Goal: Transaction & Acquisition: Book appointment/travel/reservation

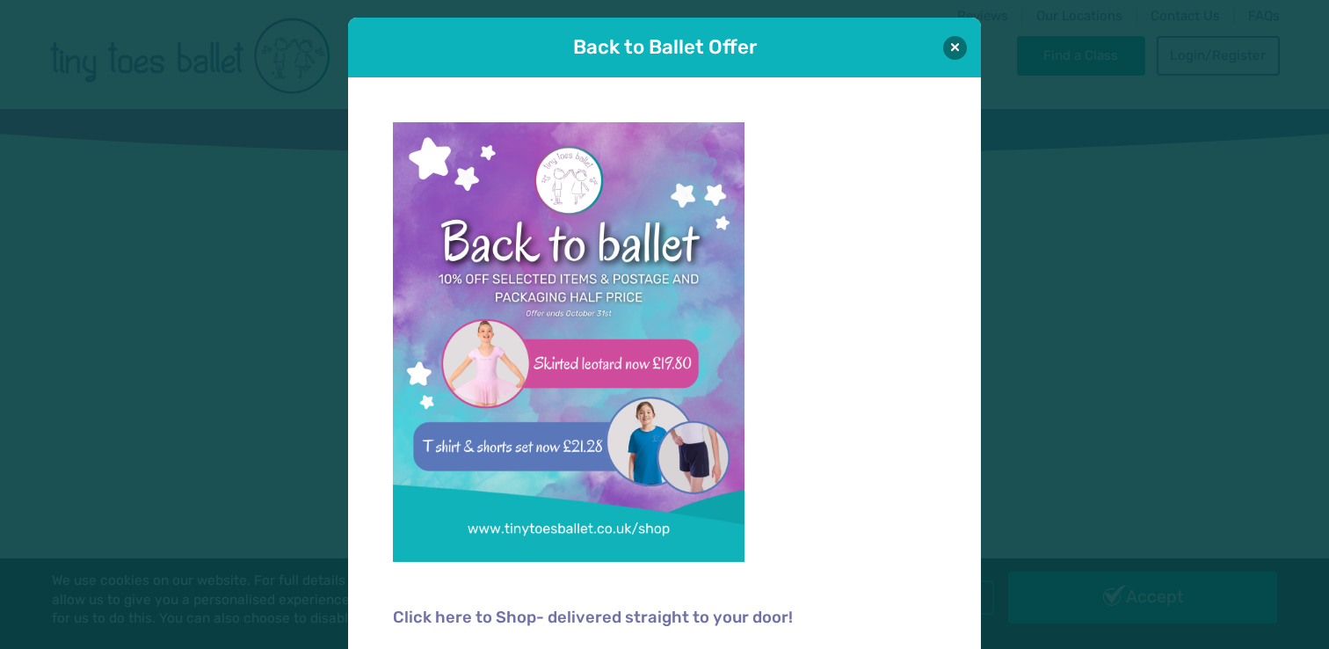
scroll to position [12, 0]
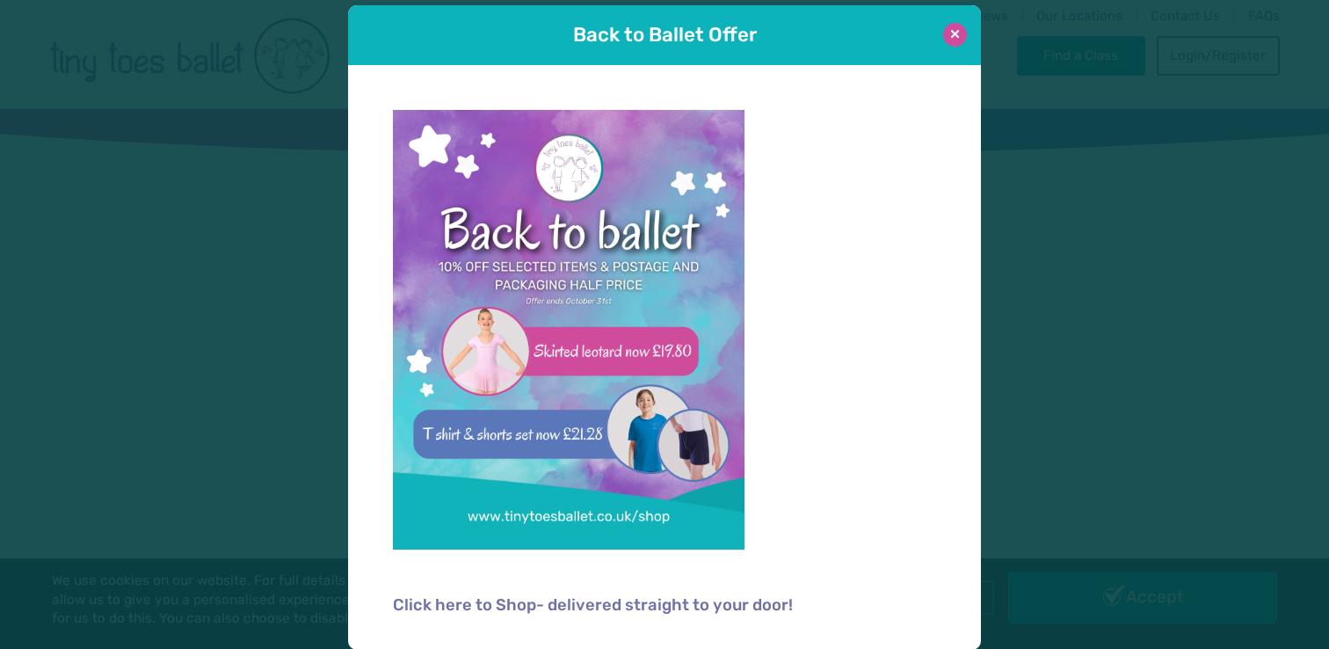
type input "**********"
click at [948, 31] on button at bounding box center [955, 35] width 24 height 24
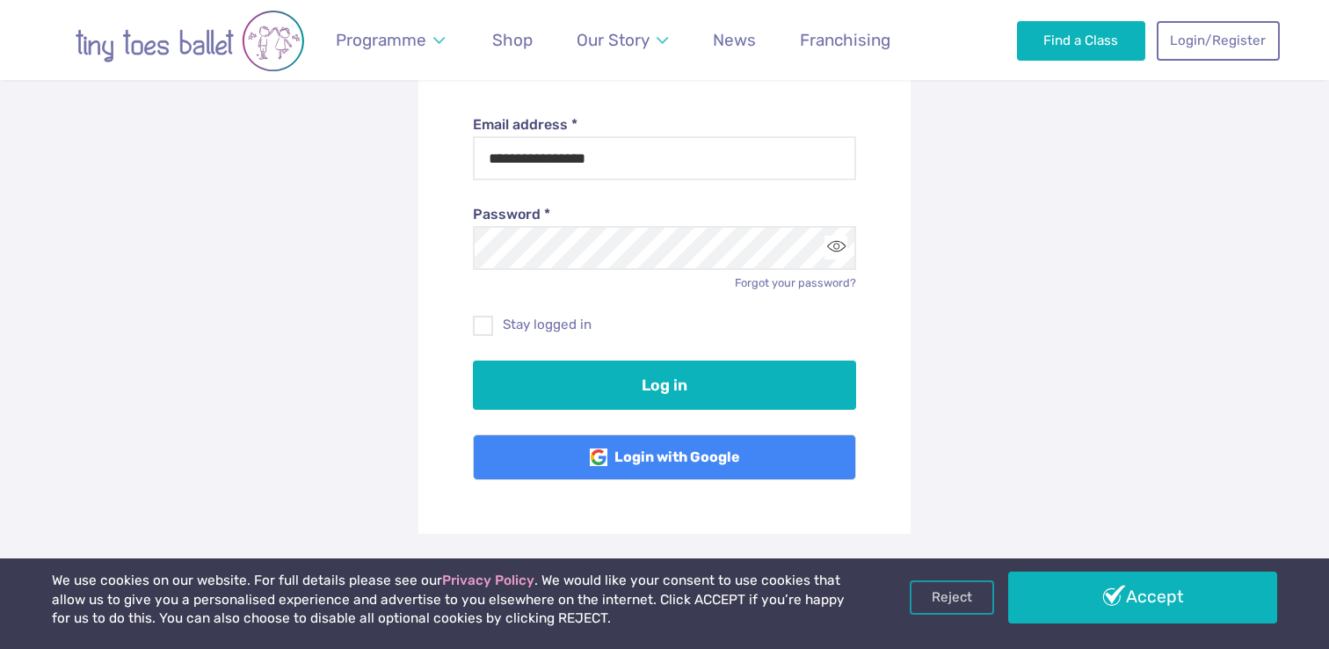
scroll to position [253, 0]
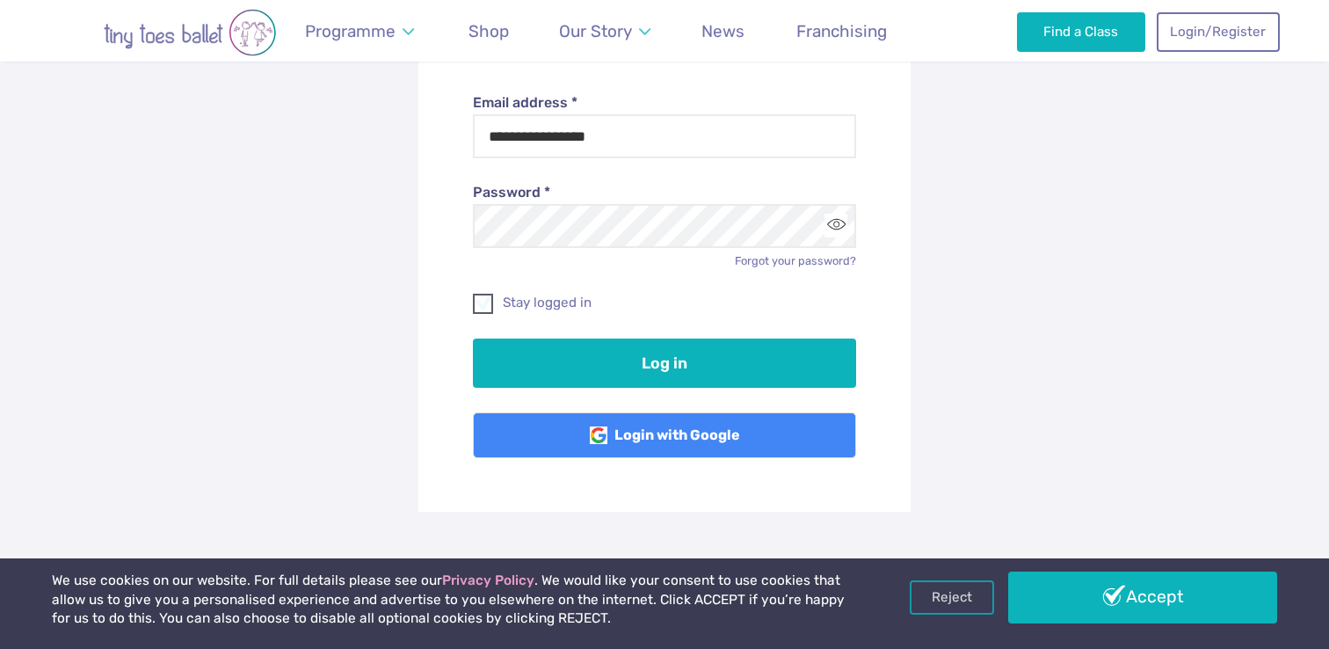
click at [550, 302] on label "Stay logged in" at bounding box center [665, 303] width 384 height 18
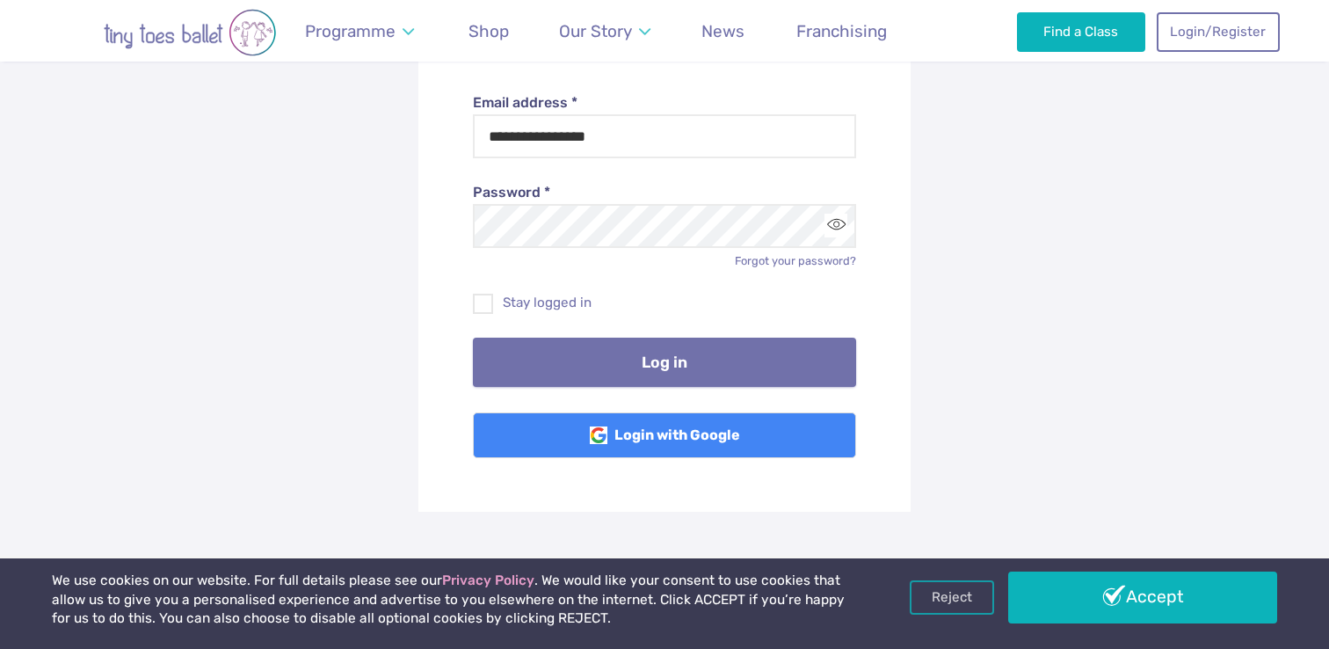
click at [556, 342] on button "Log in" at bounding box center [665, 362] width 384 height 49
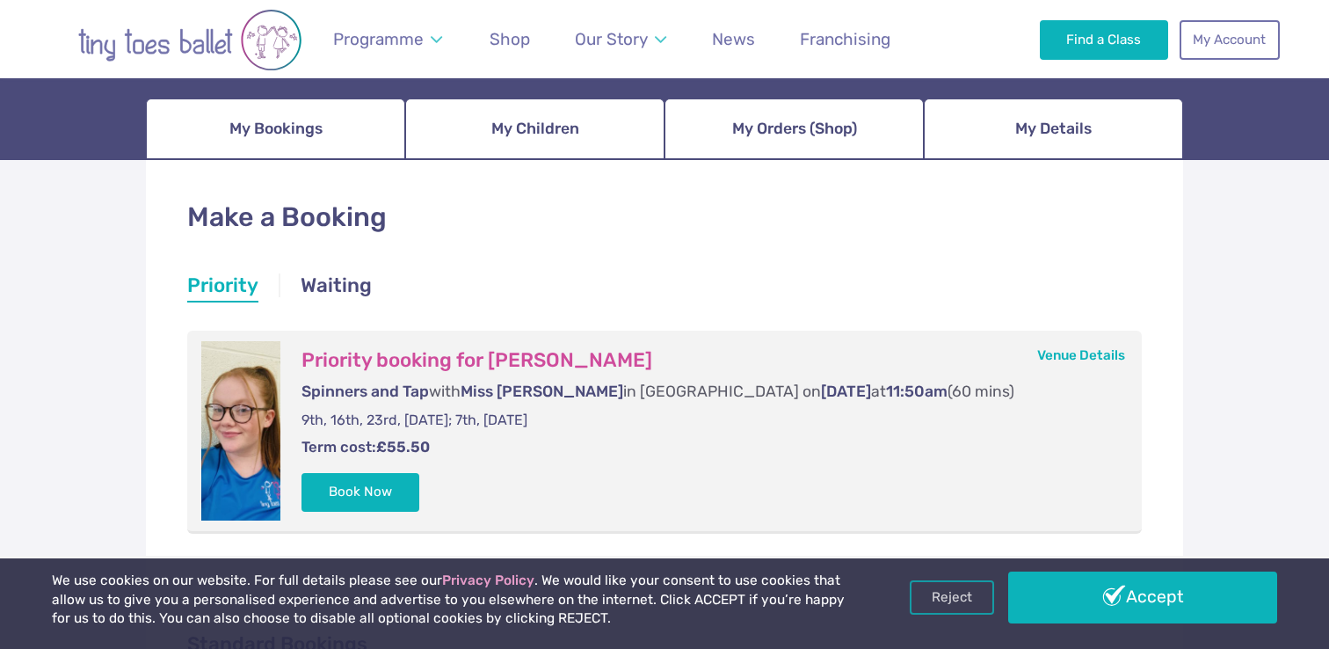
scroll to position [332, 0]
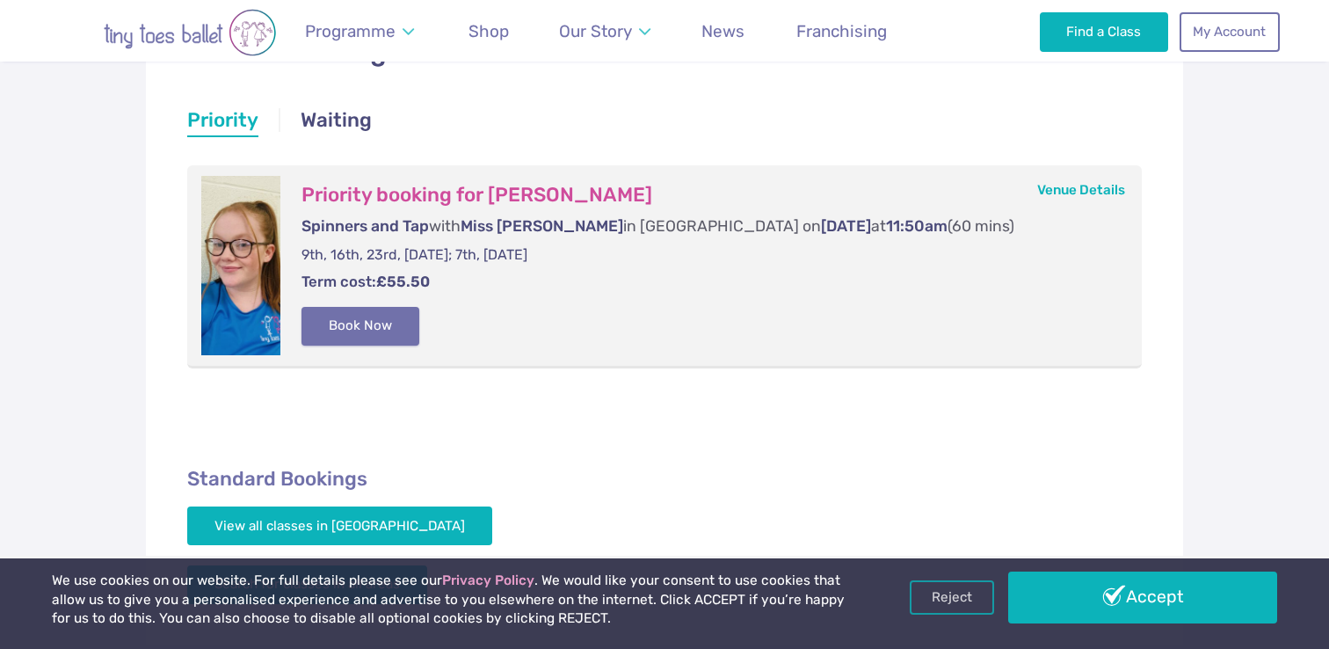
click at [397, 319] on button "Book Now" at bounding box center [361, 326] width 118 height 39
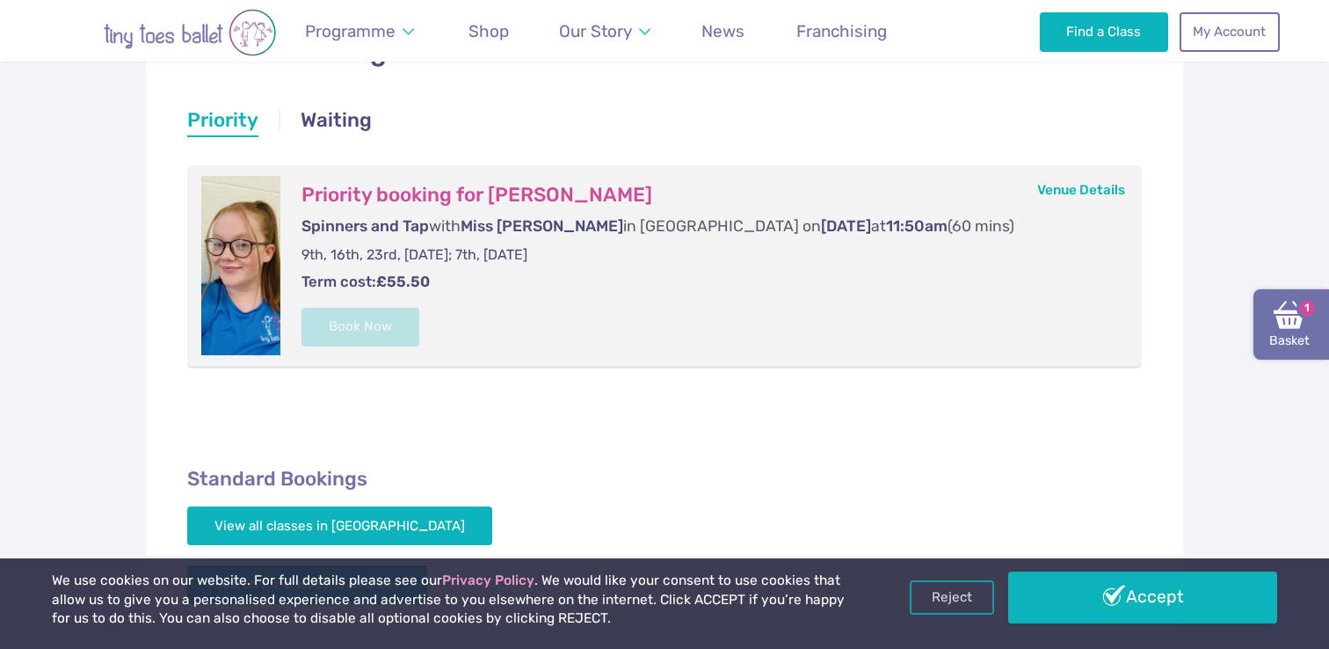
click at [1266, 323] on link "Basket 1" at bounding box center [1291, 324] width 76 height 70
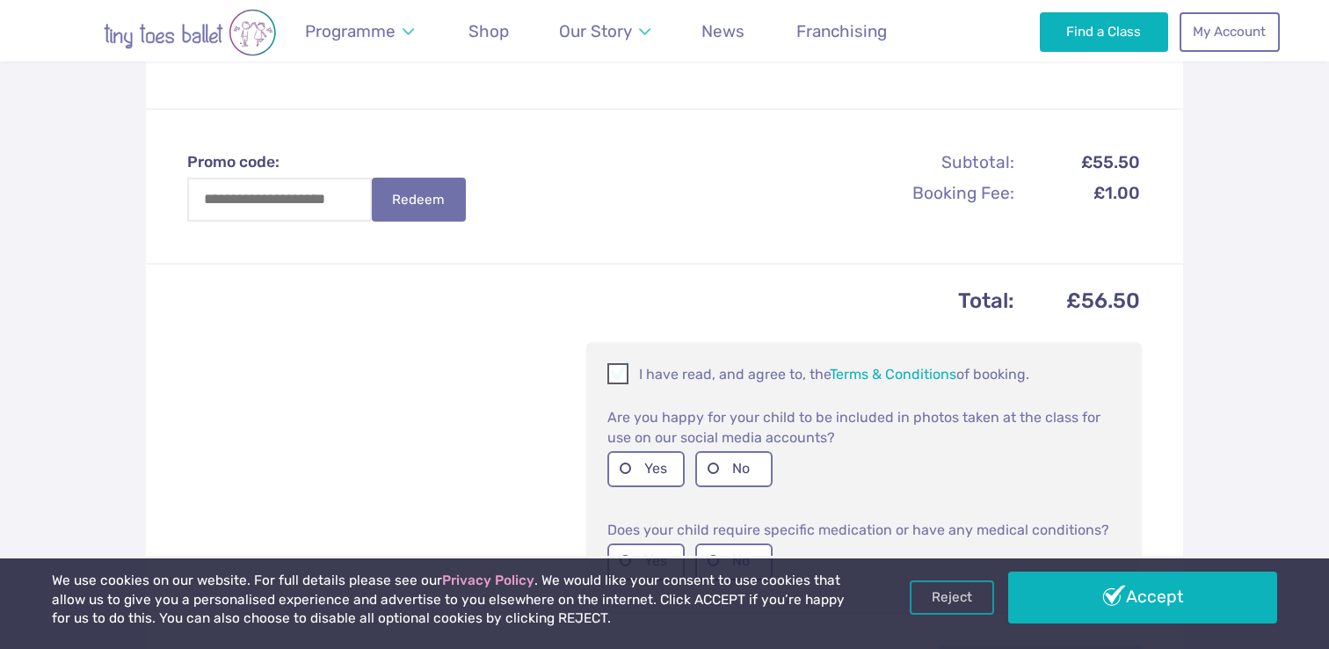
click at [737, 363] on p "I have read, and agree to, the Terms & Conditions of booking." at bounding box center [863, 373] width 513 height 21
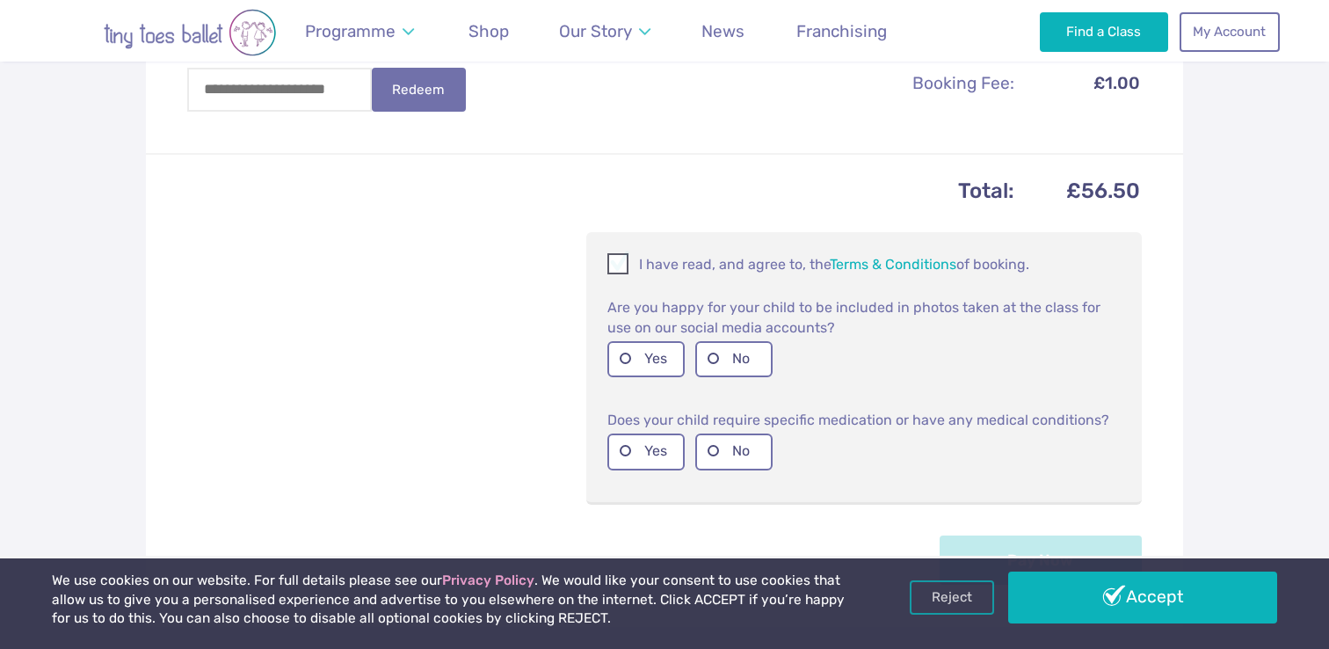
scroll to position [793, 0]
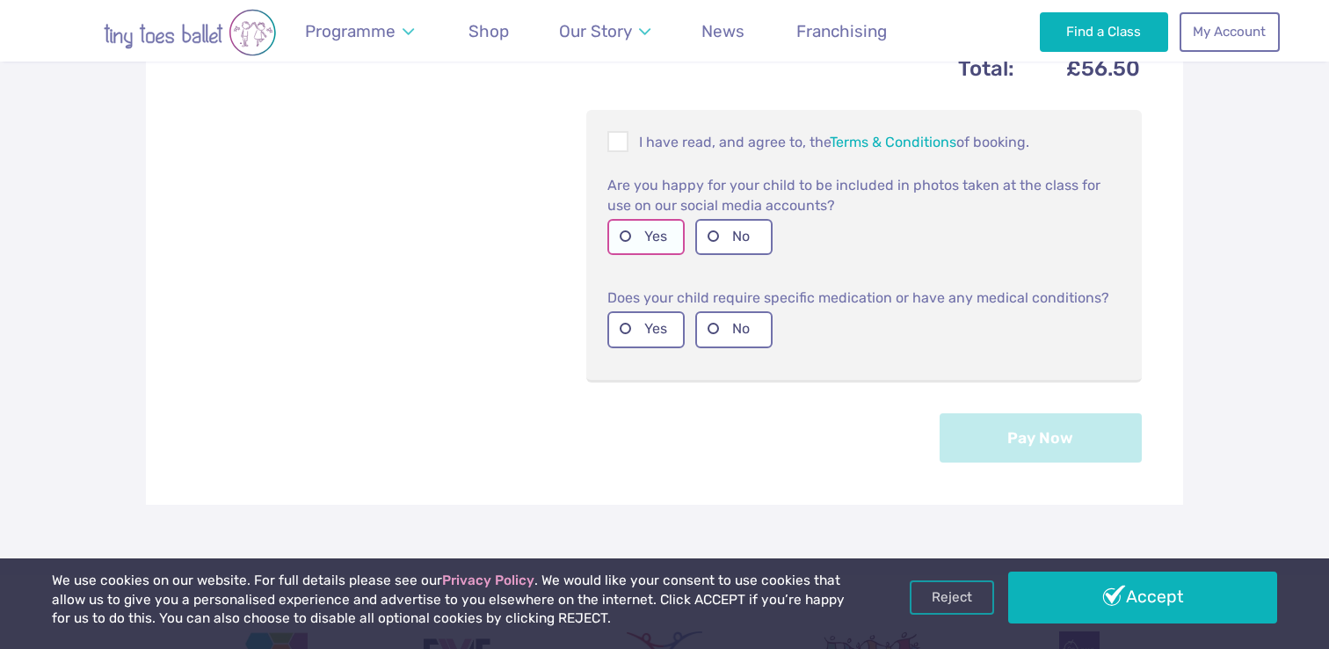
click at [649, 219] on label "Yes" at bounding box center [645, 237] width 77 height 36
click at [731, 311] on label "No" at bounding box center [733, 329] width 77 height 36
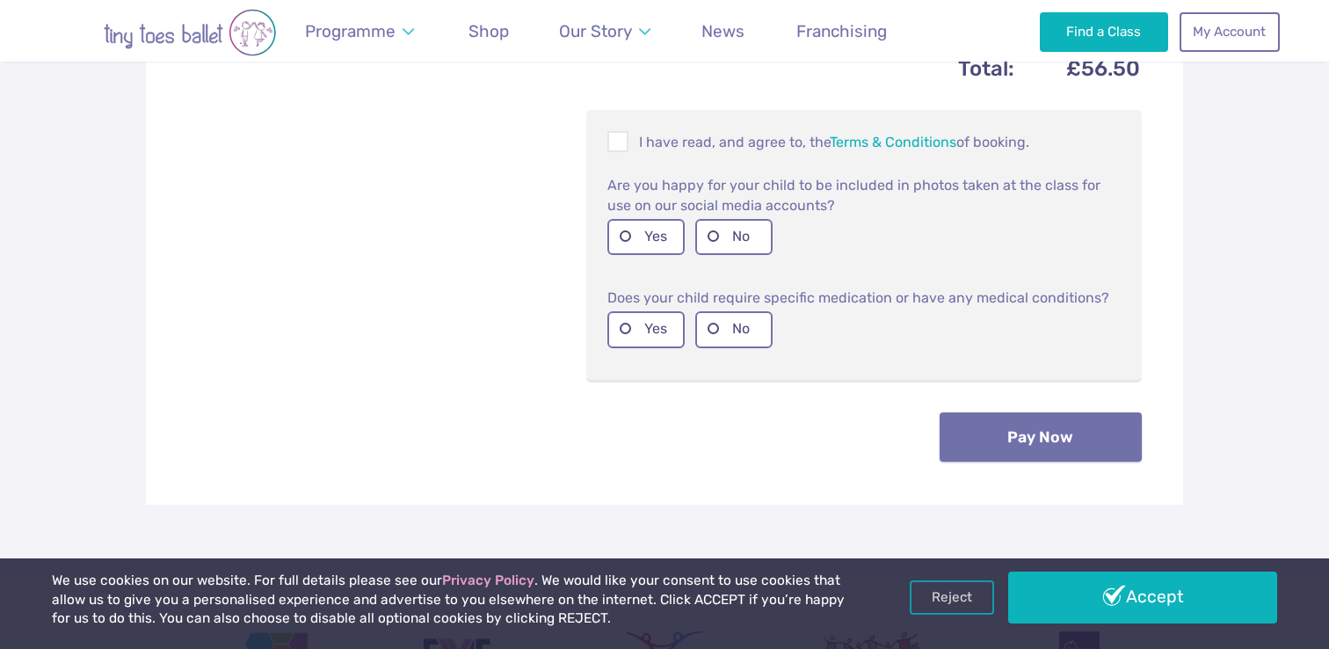
click at [1006, 423] on button "Pay Now" at bounding box center [1041, 436] width 202 height 49
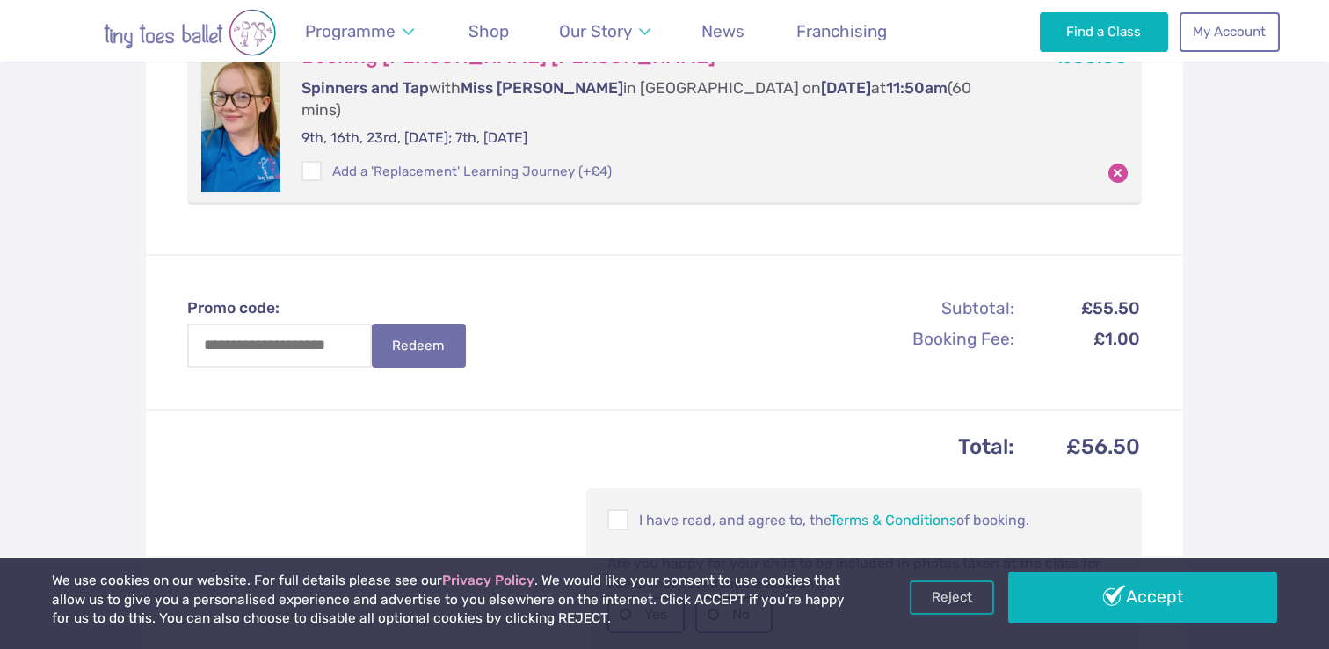
scroll to position [370, 0]
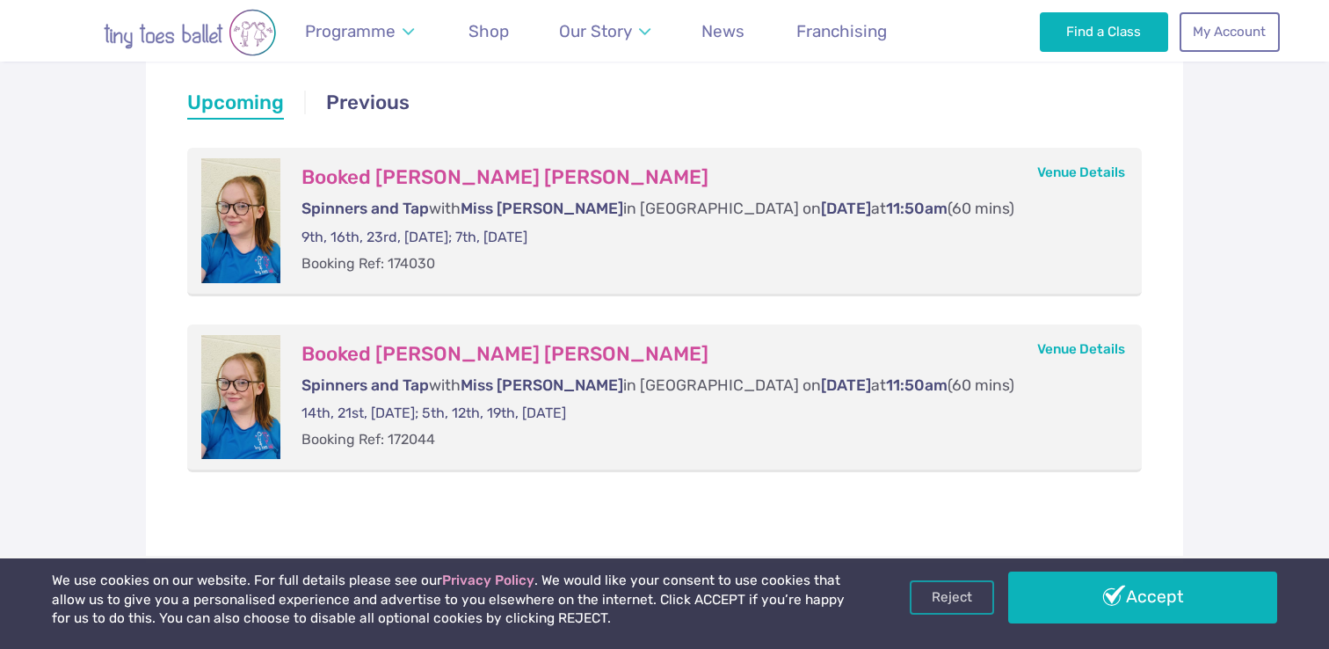
scroll to position [345, 0]
